Goal: Transaction & Acquisition: Purchase product/service

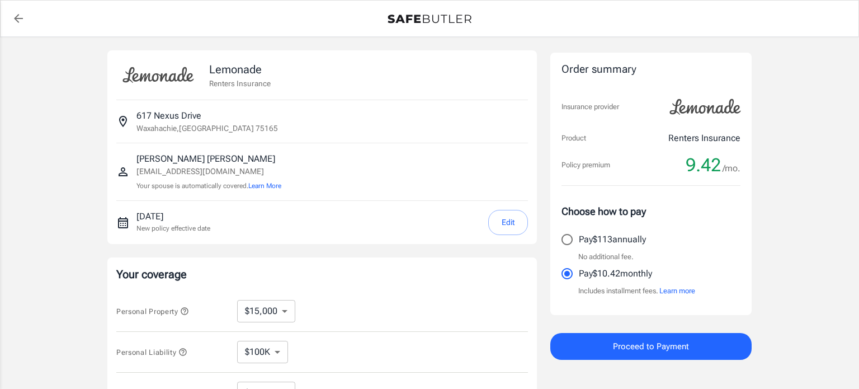
select select "15000"
select select "500"
click at [284, 309] on select "$10,000 $15,000 $20,000 $25,000 $30,000 $40,000 $50,000 $100K $150K $200K $250K" at bounding box center [266, 311] width 58 height 22
select select "20000"
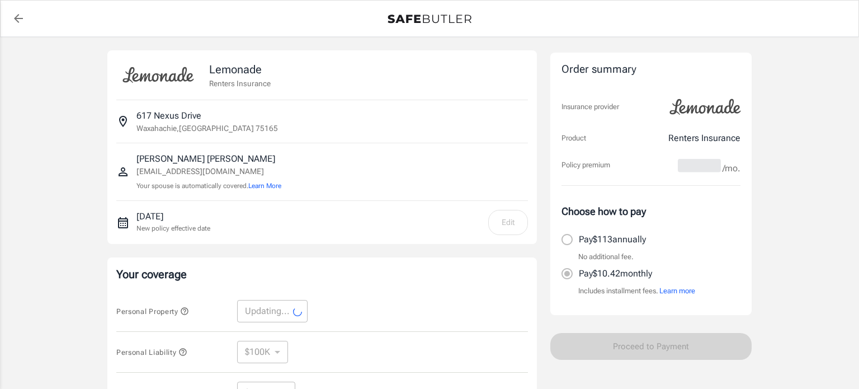
select select "20000"
select select "6000"
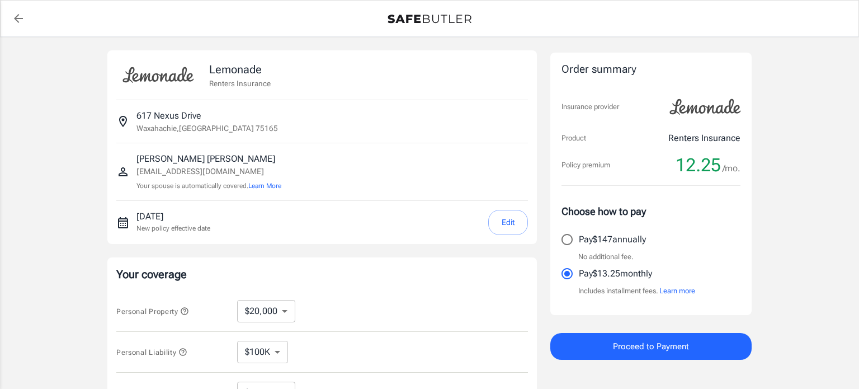
click at [651, 354] on button "Proceed to Payment" at bounding box center [651, 346] width 201 height 27
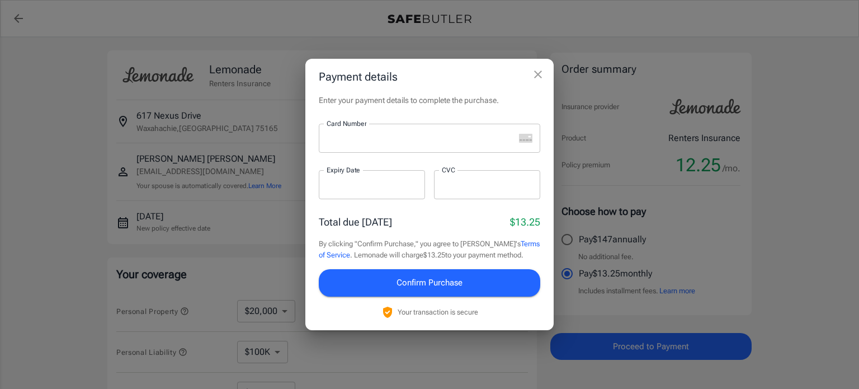
click at [774, 338] on div "Payment details Enter your payment details to complete the purchase. Card Numbe…" at bounding box center [429, 194] width 859 height 389
click at [325, 16] on div "Payment details Enter your payment details to complete the purchase. Card Numbe…" at bounding box center [429, 194] width 859 height 389
click at [537, 79] on icon "close" at bounding box center [538, 74] width 13 height 13
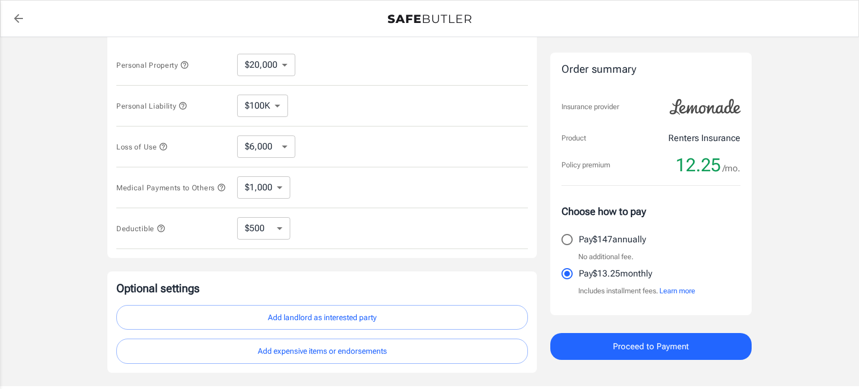
scroll to position [269, 0]
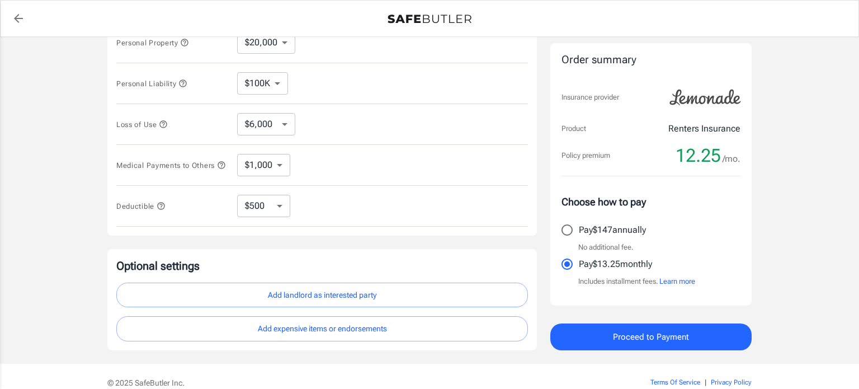
click at [326, 297] on button "Add landlord as interested party" at bounding box center [322, 295] width 412 height 25
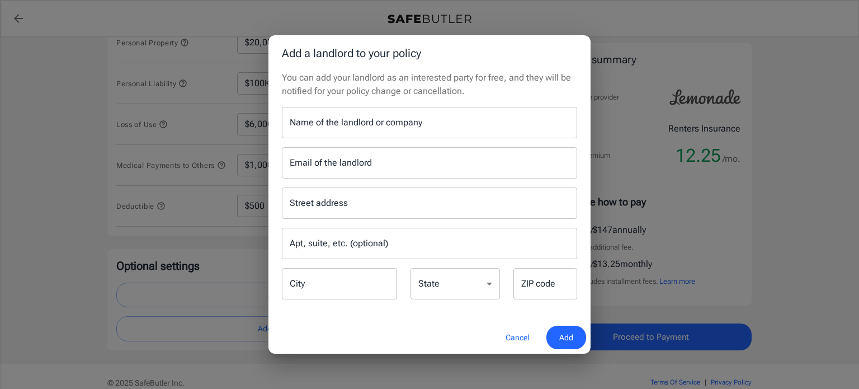
click at [509, 338] on button "Cancel" at bounding box center [517, 338] width 49 height 24
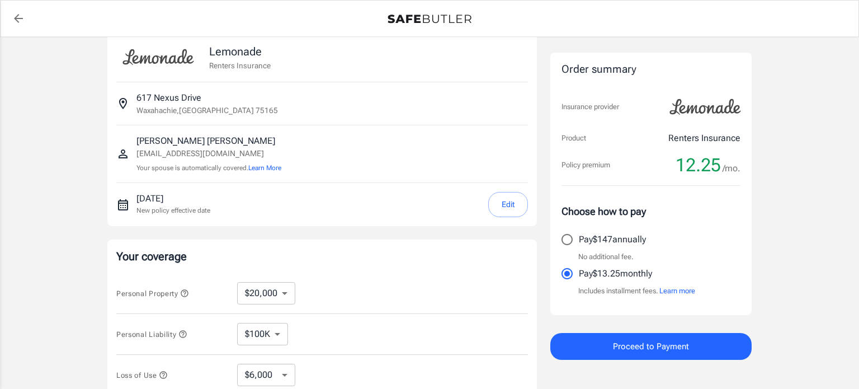
scroll to position [0, 0]
